Goal: Task Accomplishment & Management: Use online tool/utility

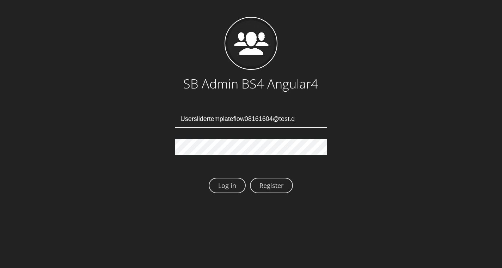
type input "Userslidertemplateflow08161604@test.qa"
type input "Userslidertemplateflow08161608@test.qa"
